Goal: Find specific page/section: Find specific page/section

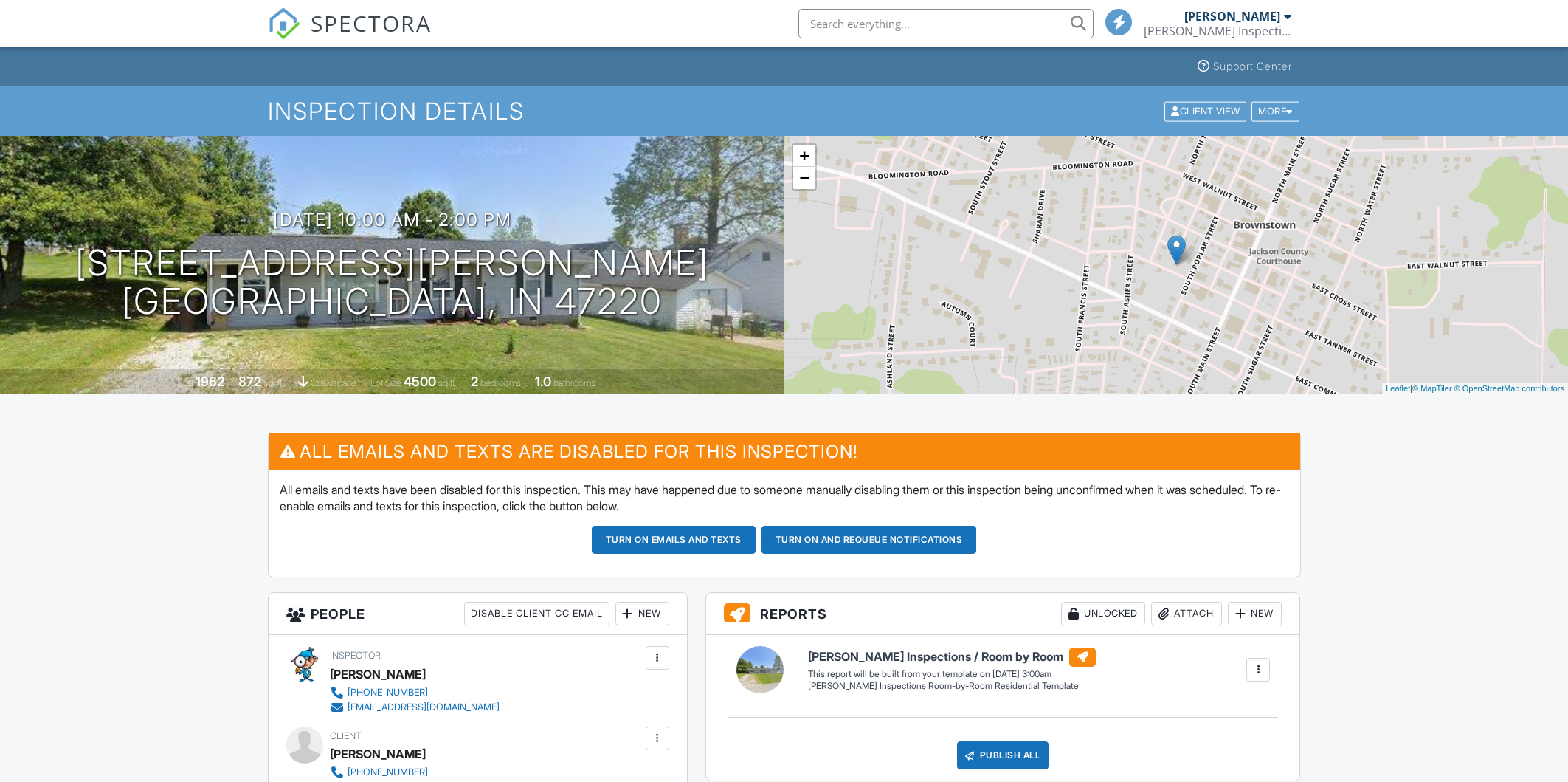
click at [366, 28] on span "SPECTORA" at bounding box center [372, 22] width 121 height 31
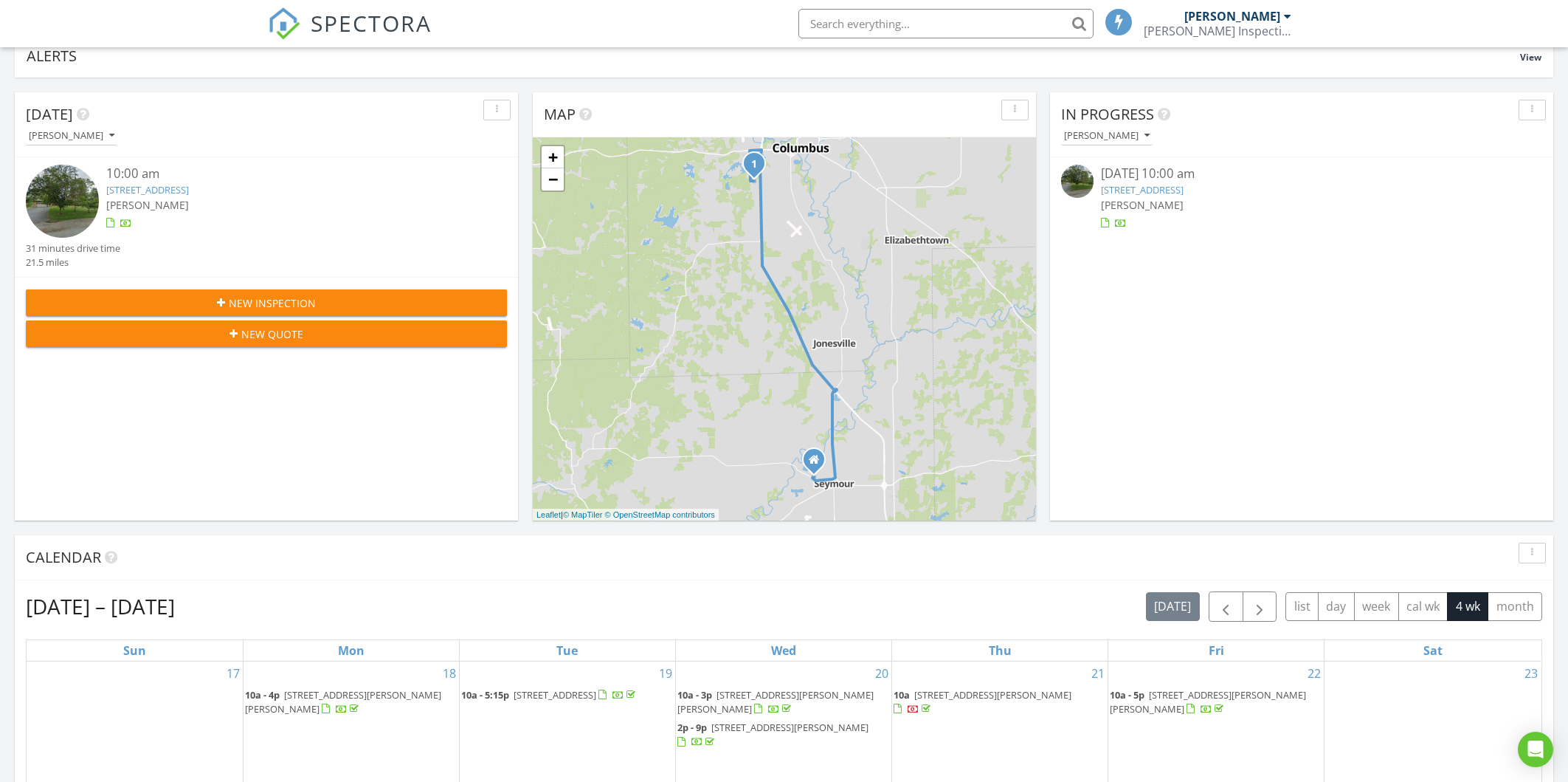
scroll to position [277, 0]
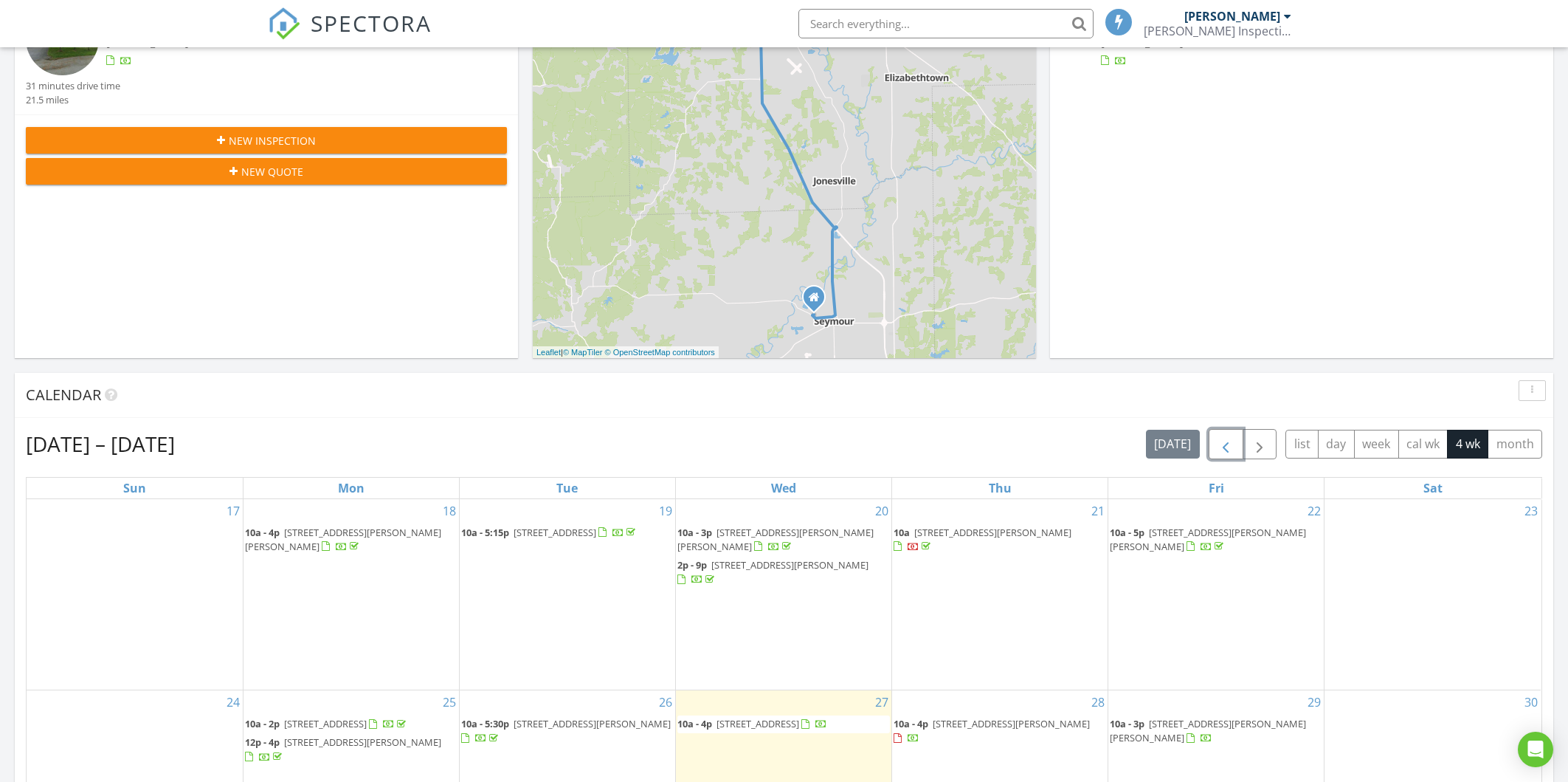
click at [1218, 444] on span "button" at bounding box center [1226, 444] width 18 height 18
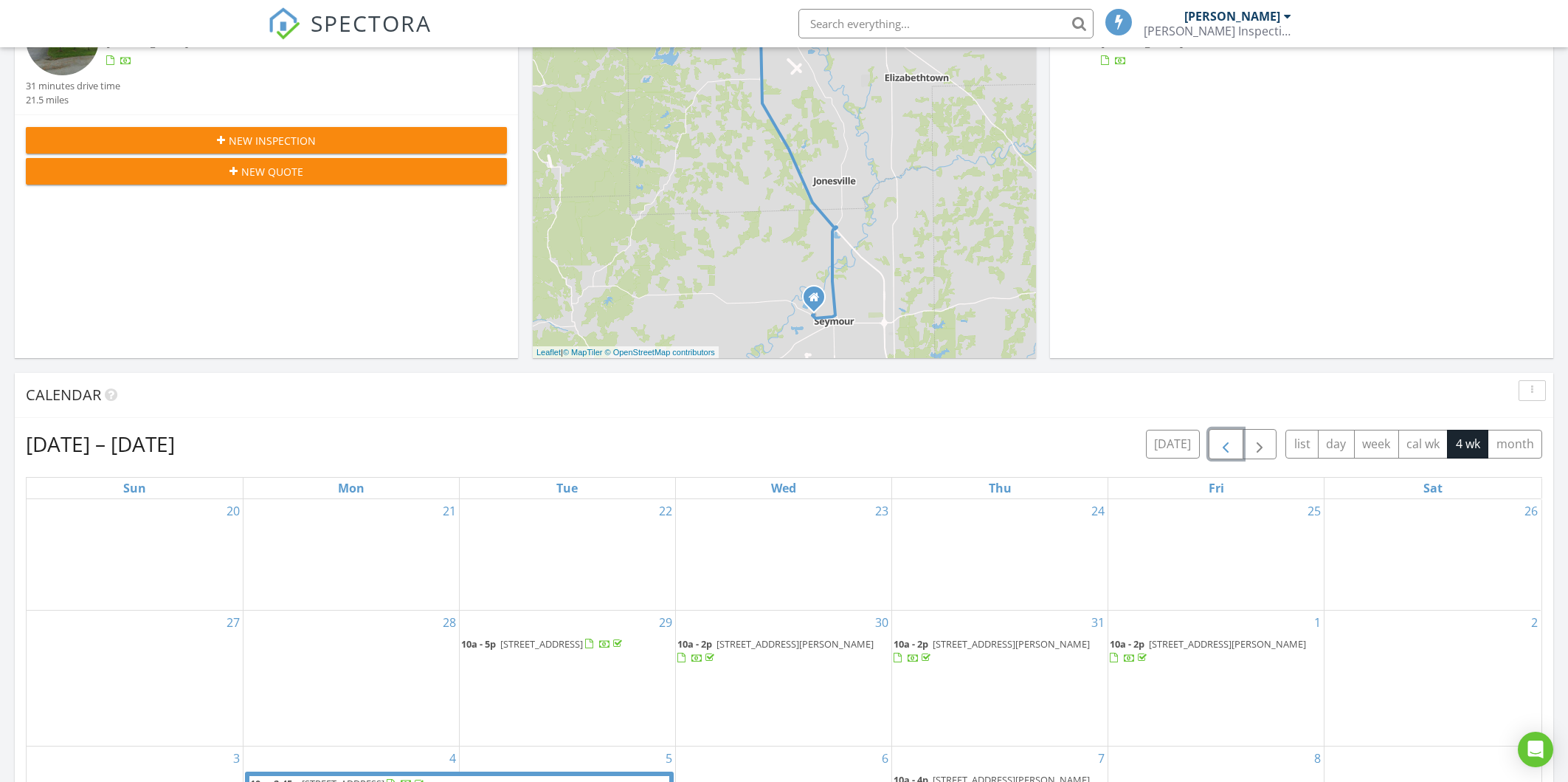
click at [1218, 444] on span "button" at bounding box center [1226, 444] width 18 height 18
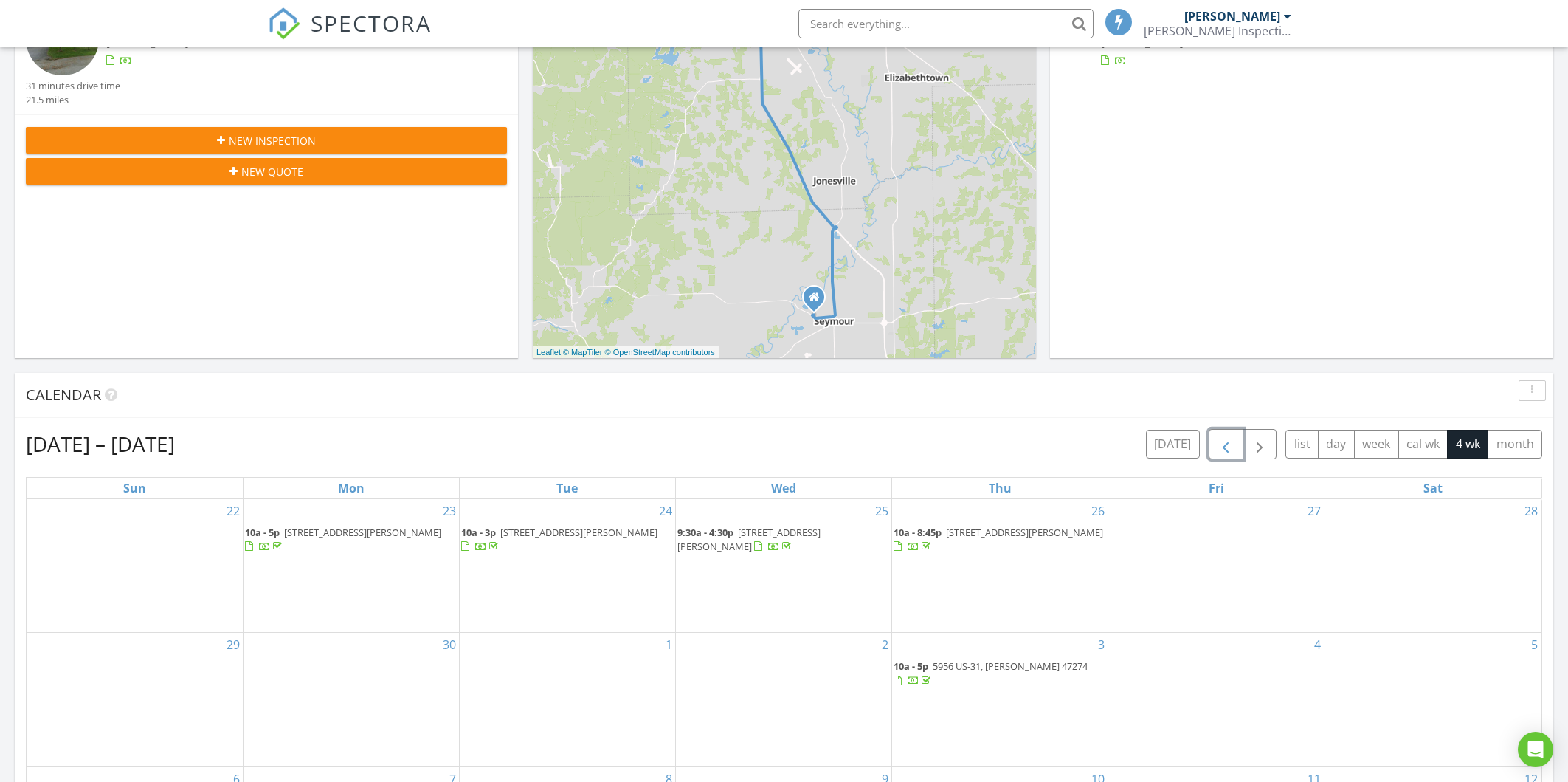
click at [1218, 444] on span "button" at bounding box center [1226, 444] width 18 height 18
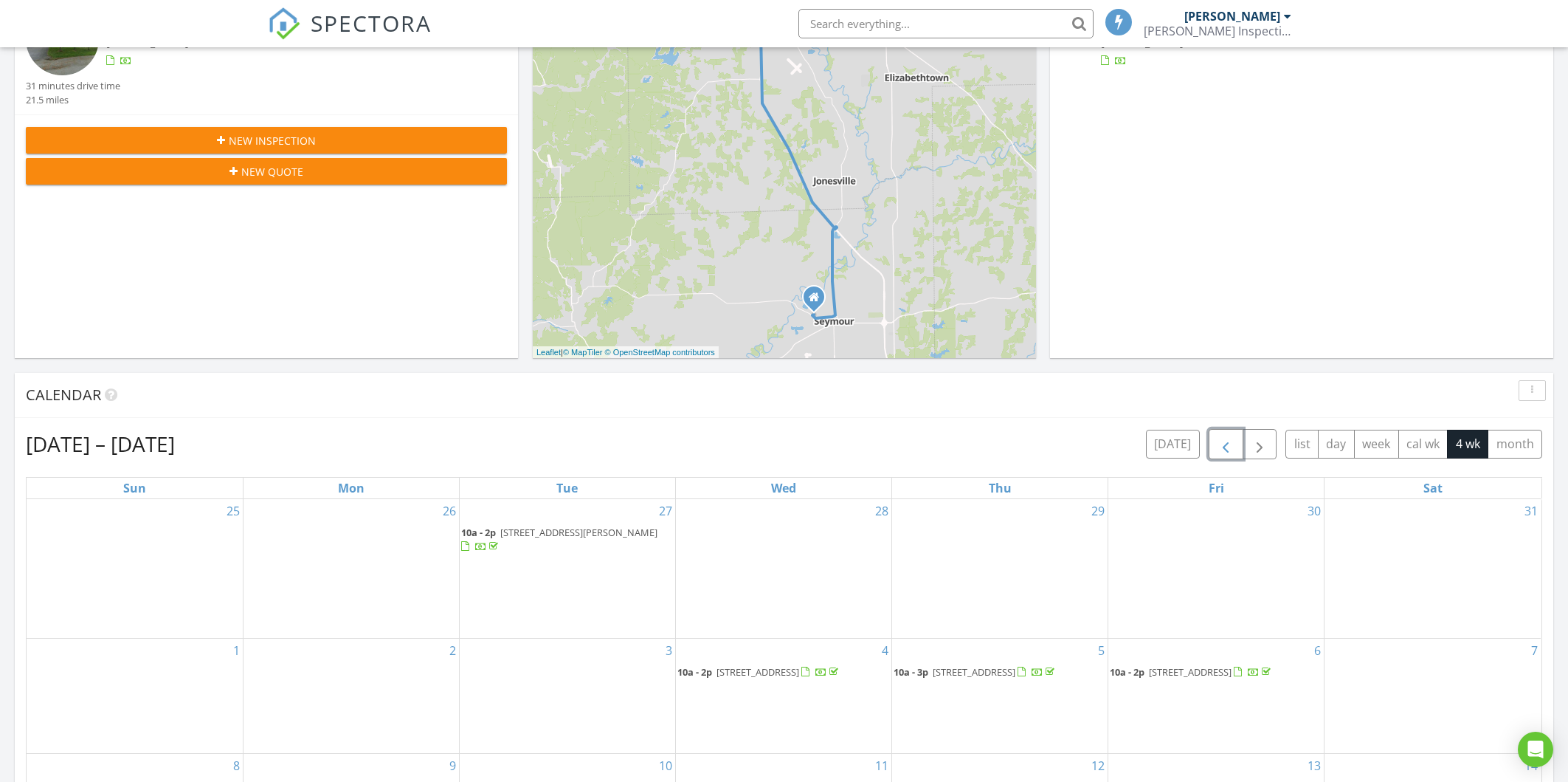
click at [1218, 444] on span "button" at bounding box center [1226, 444] width 18 height 18
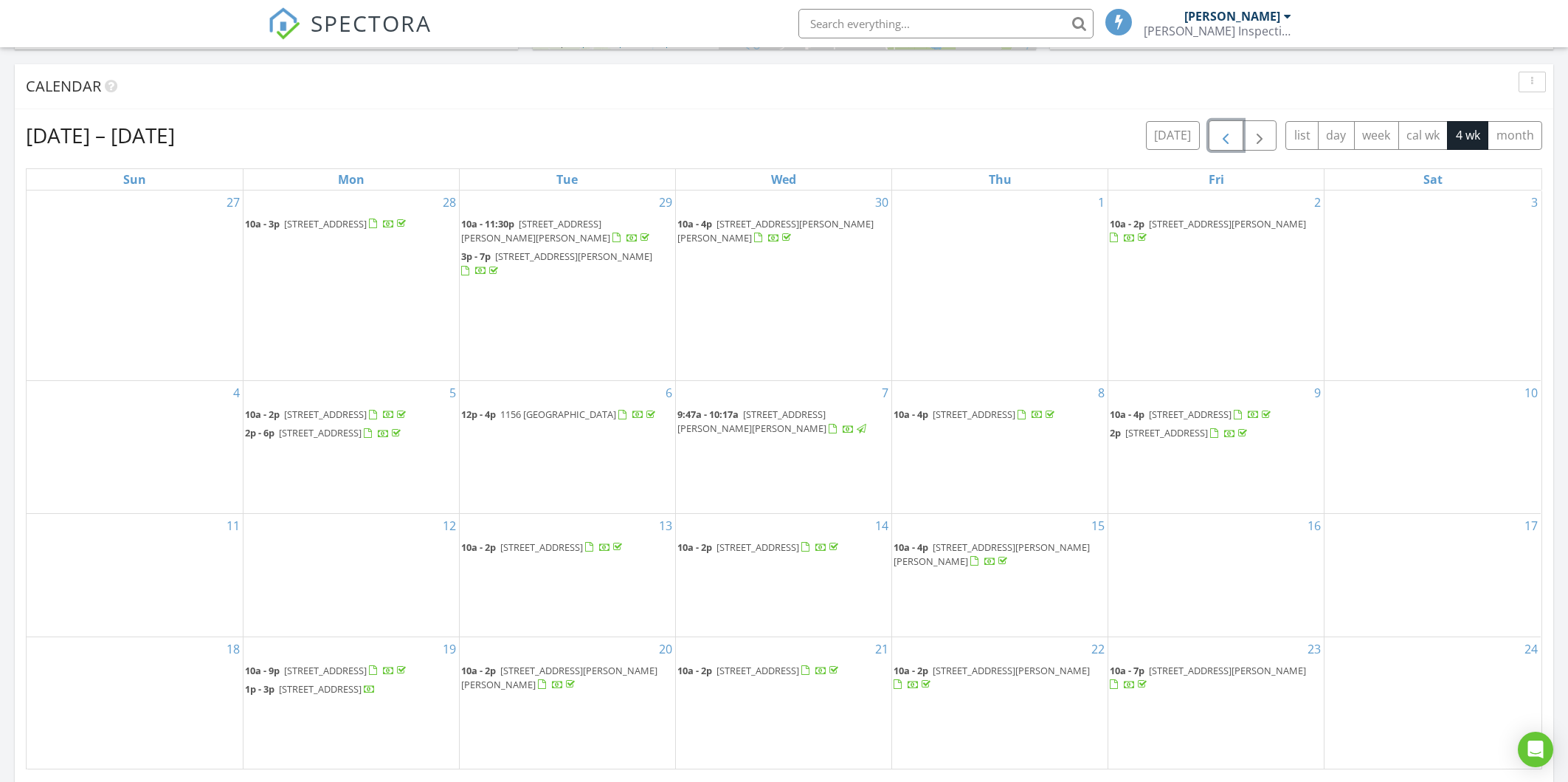
scroll to position [554, 0]
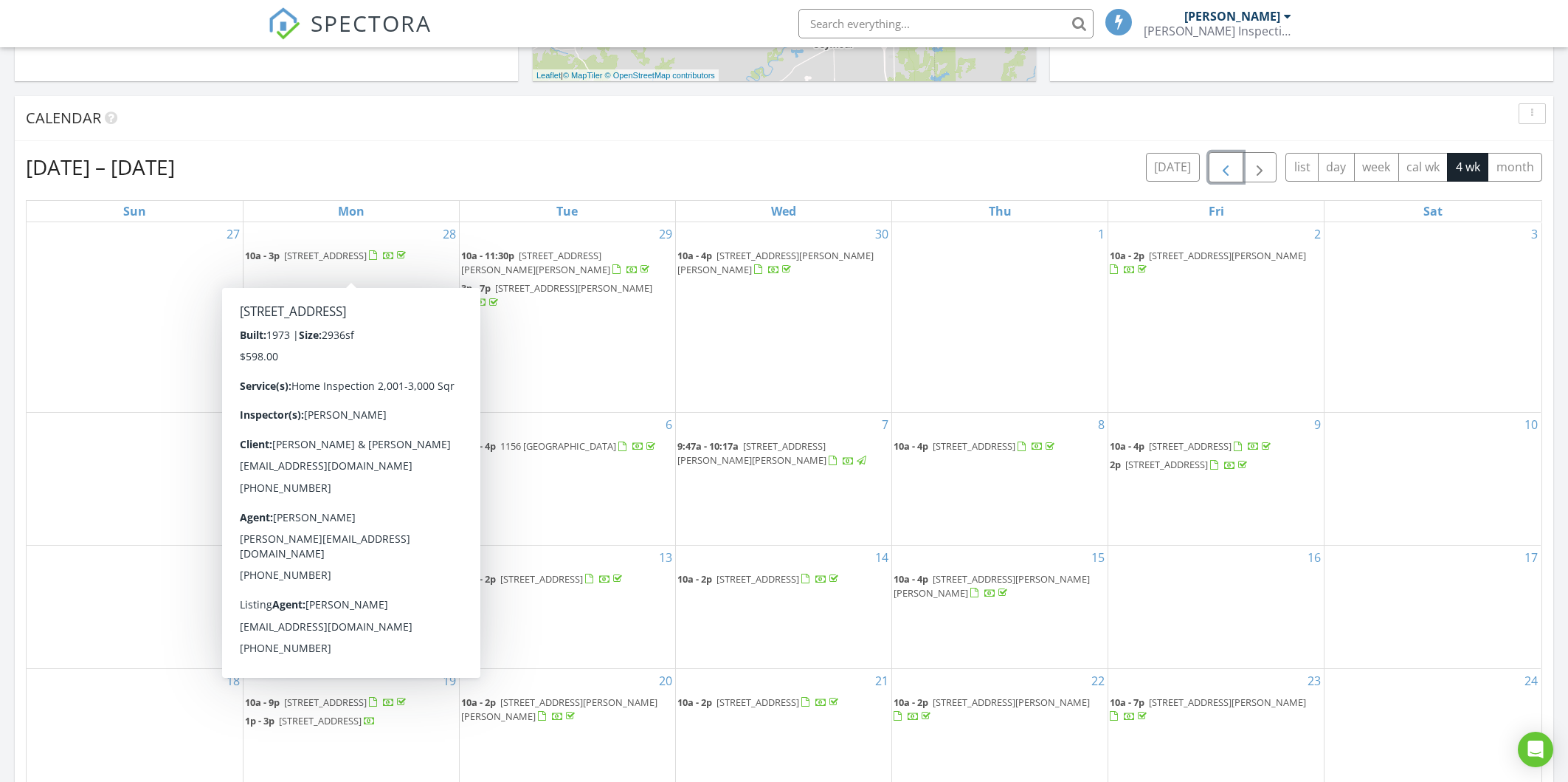
click at [354, 256] on span "3736 W South Wood Lake Dr , Columbus 47201" at bounding box center [325, 255] width 82 height 13
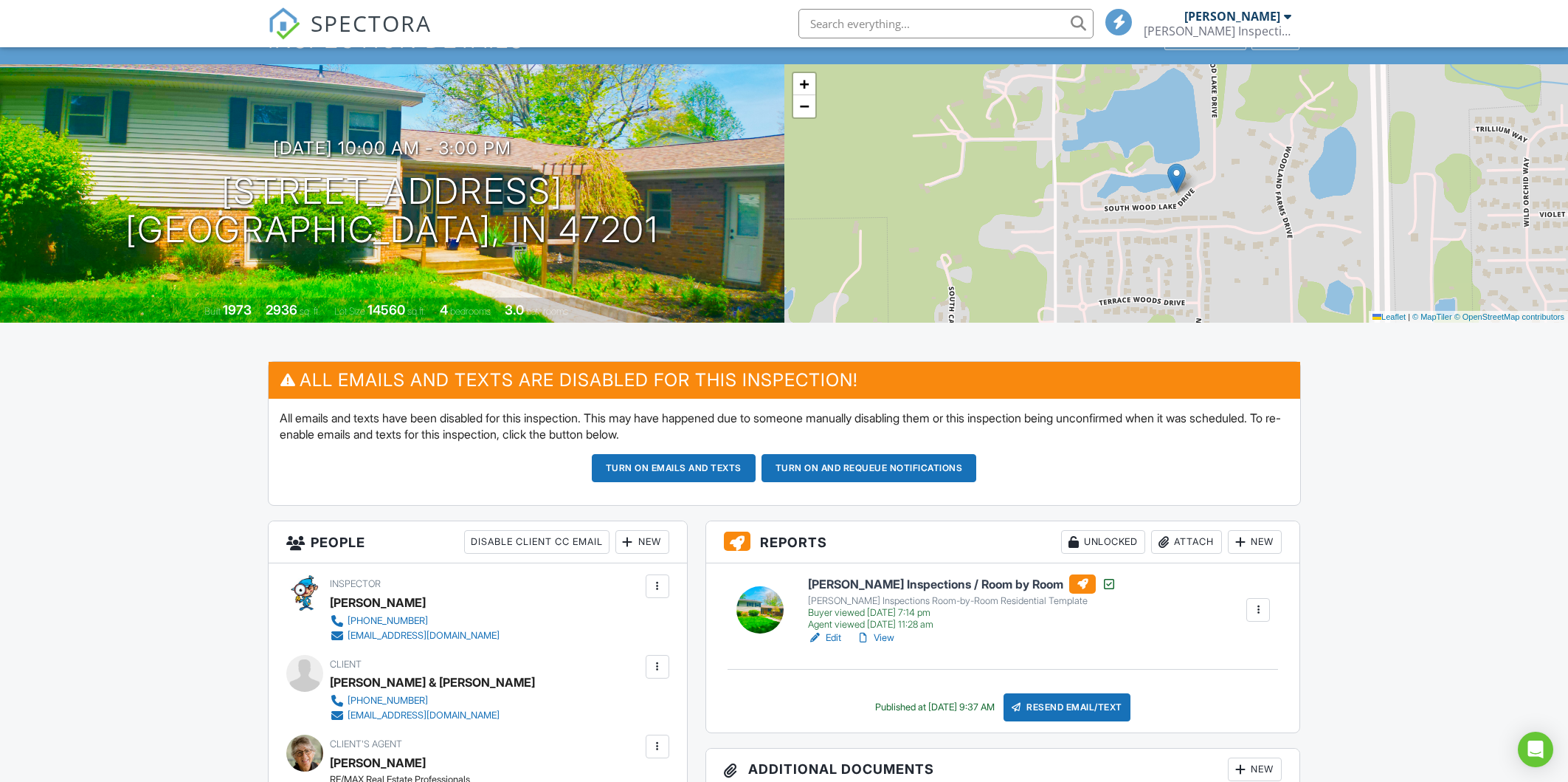
scroll to position [91, 0]
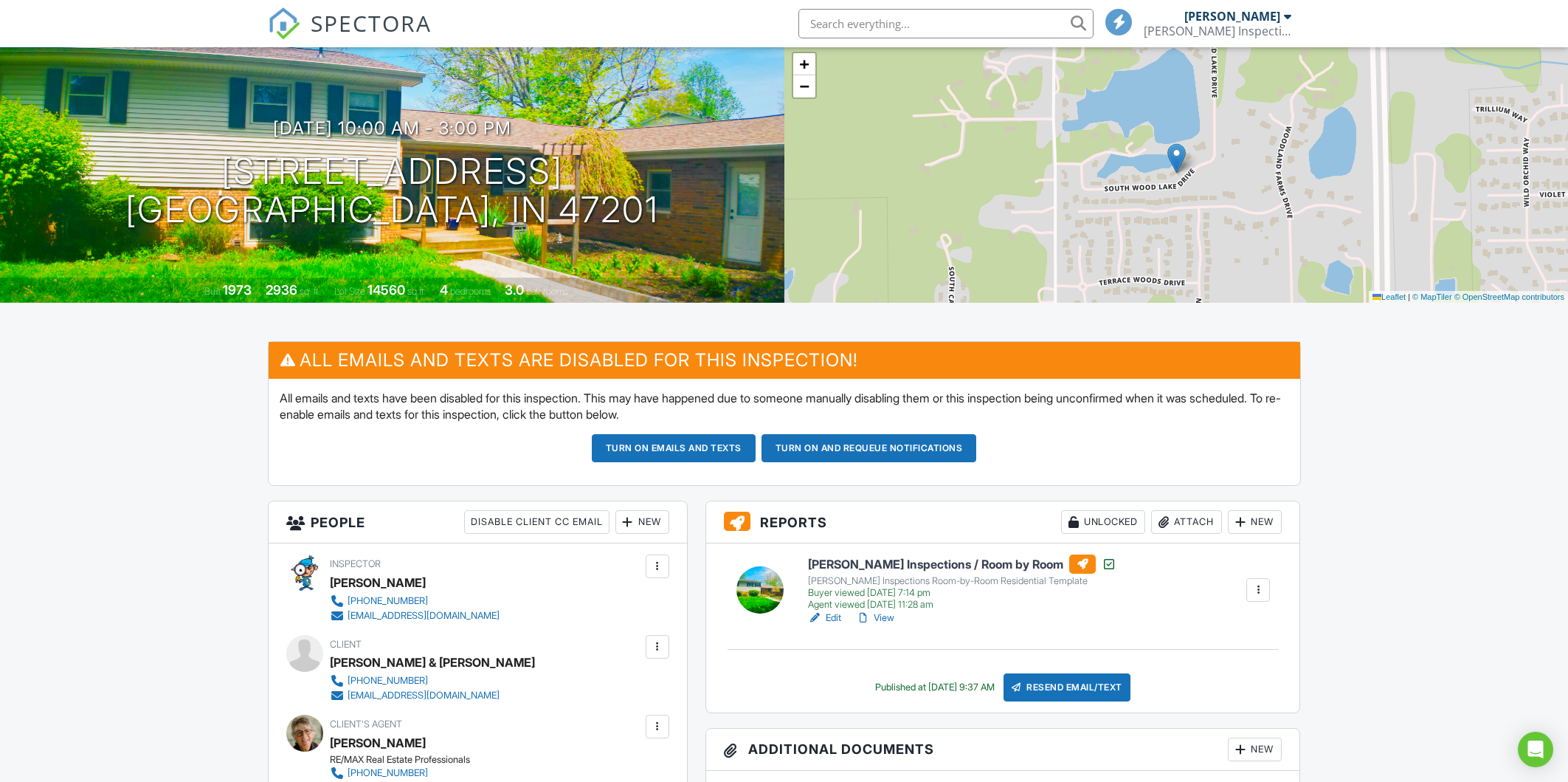
click at [1262, 586] on div at bounding box center [1258, 590] width 15 height 15
click at [1187, 695] on link "View Log" at bounding box center [1203, 692] width 120 height 16
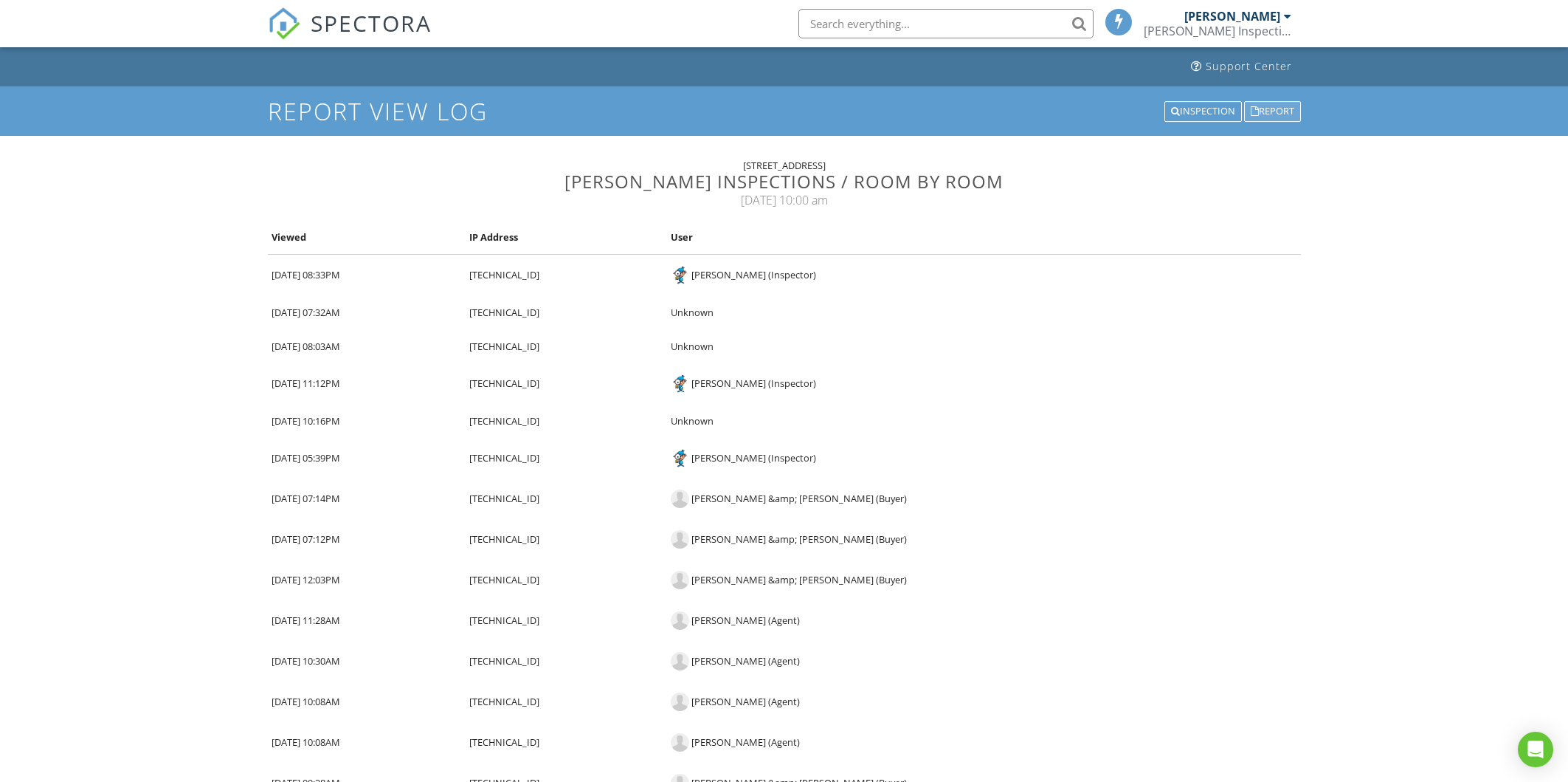
click at [1278, 114] on div "Report" at bounding box center [1273, 111] width 56 height 21
